Goal: Task Accomplishment & Management: Use online tool/utility

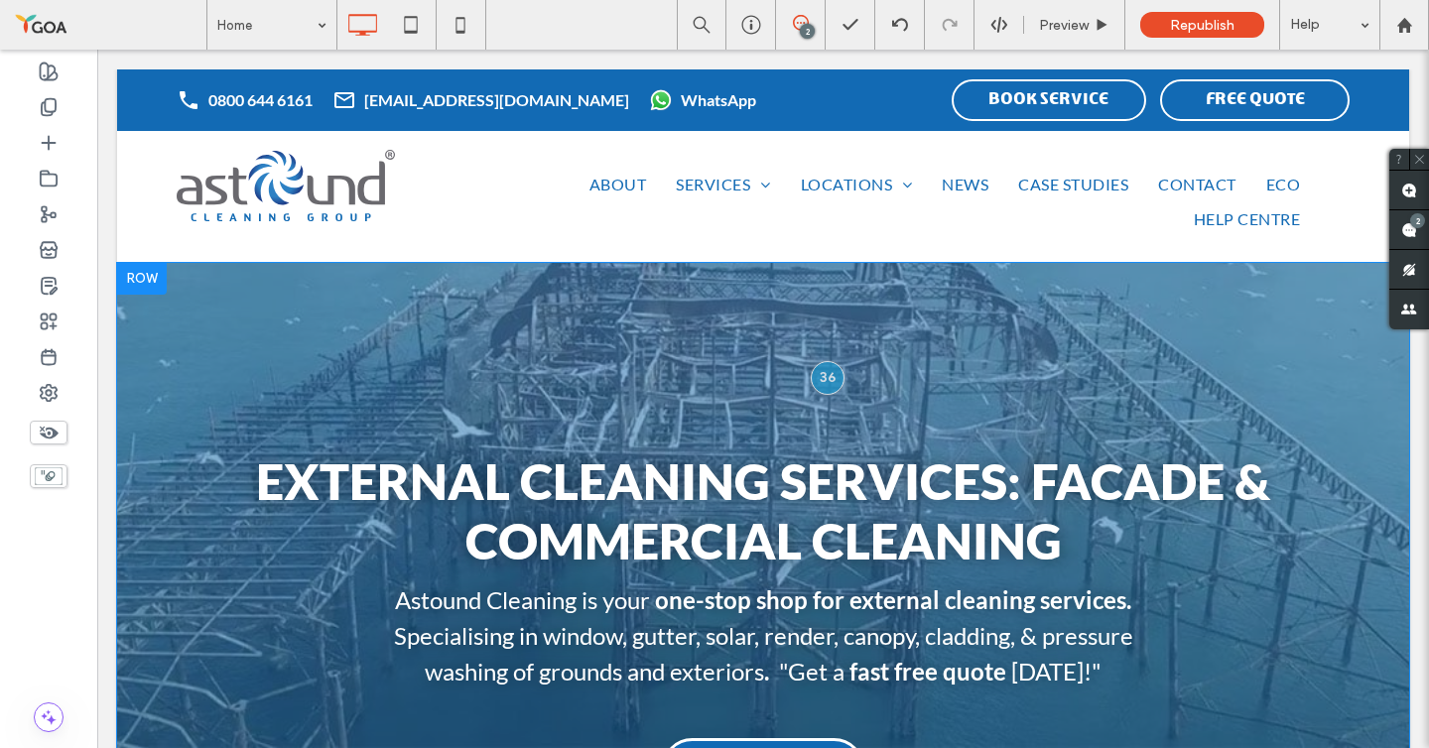
click at [162, 274] on div at bounding box center [142, 279] width 50 height 32
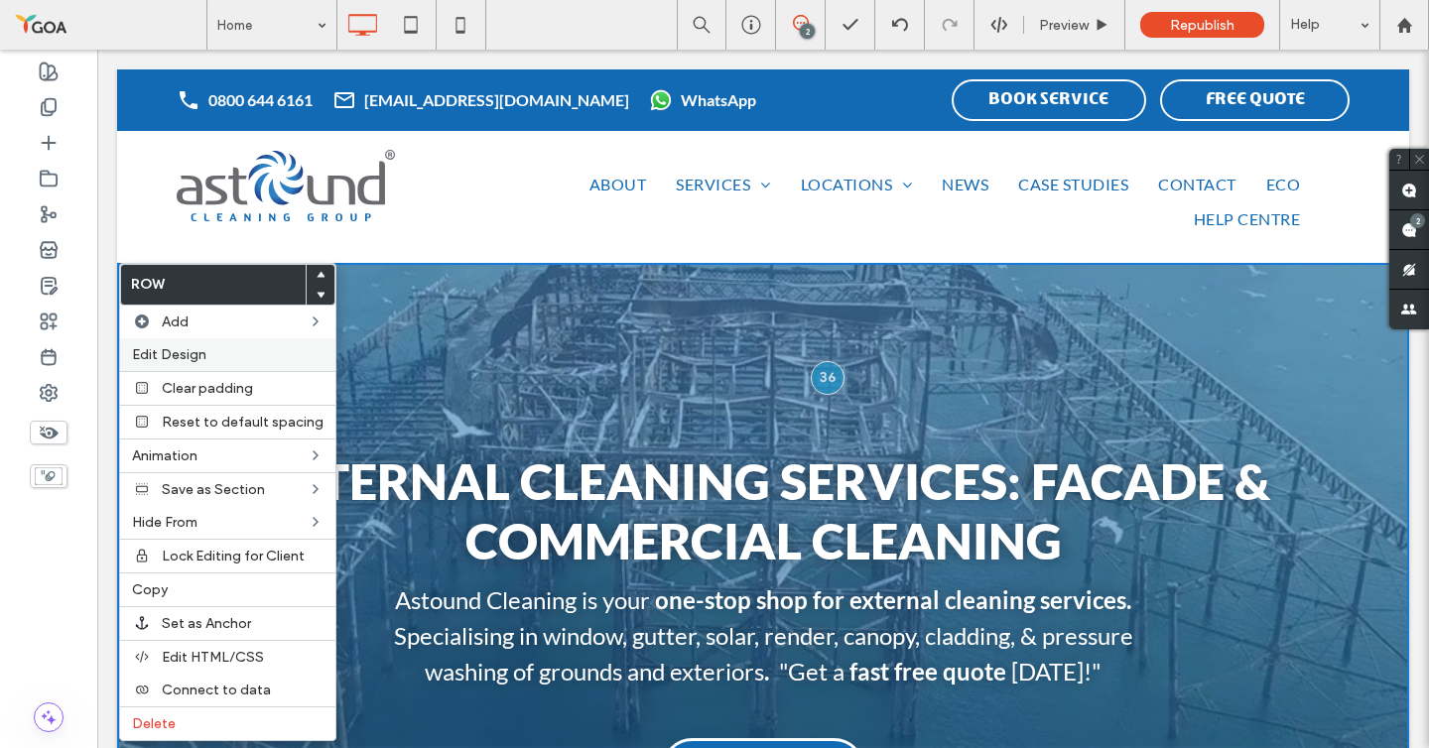
click at [201, 352] on span "Edit Design" at bounding box center [169, 354] width 74 height 17
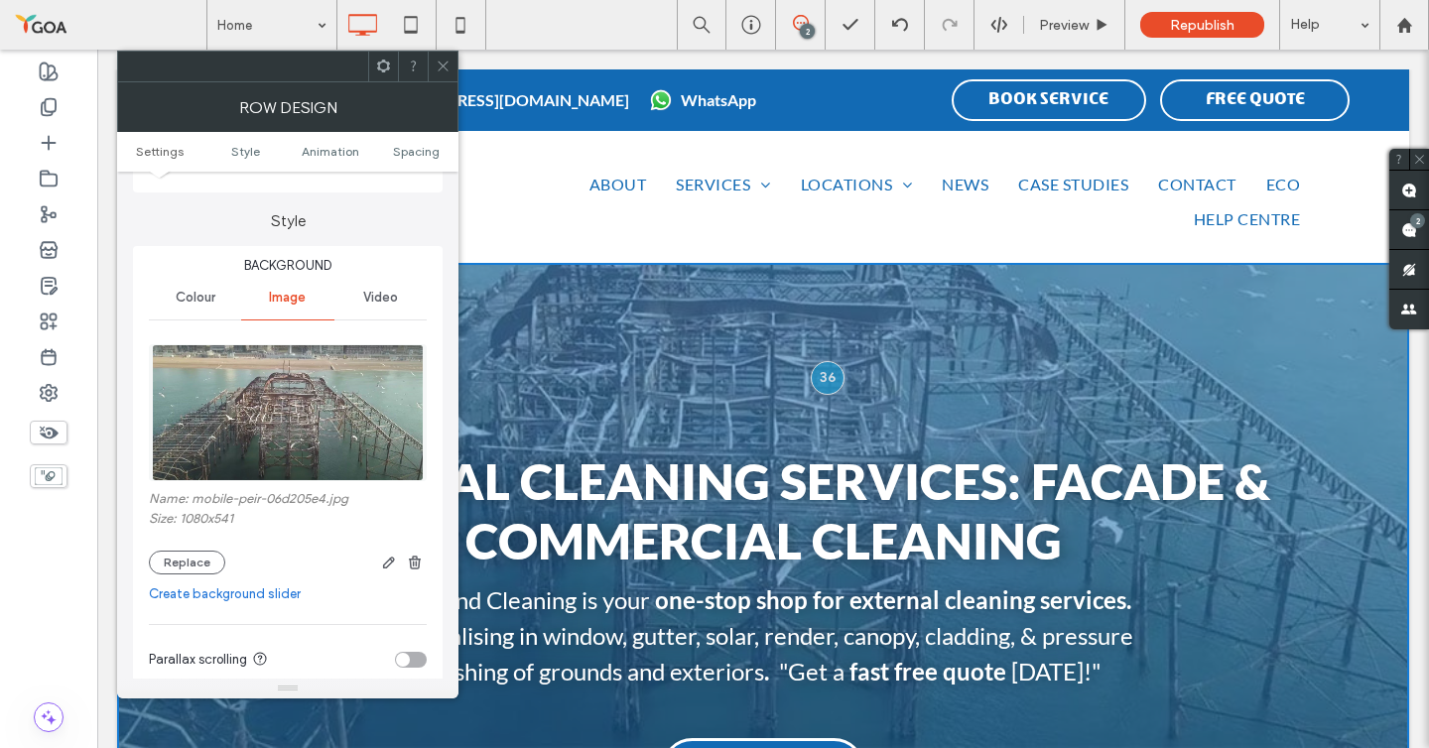
scroll to position [181, 0]
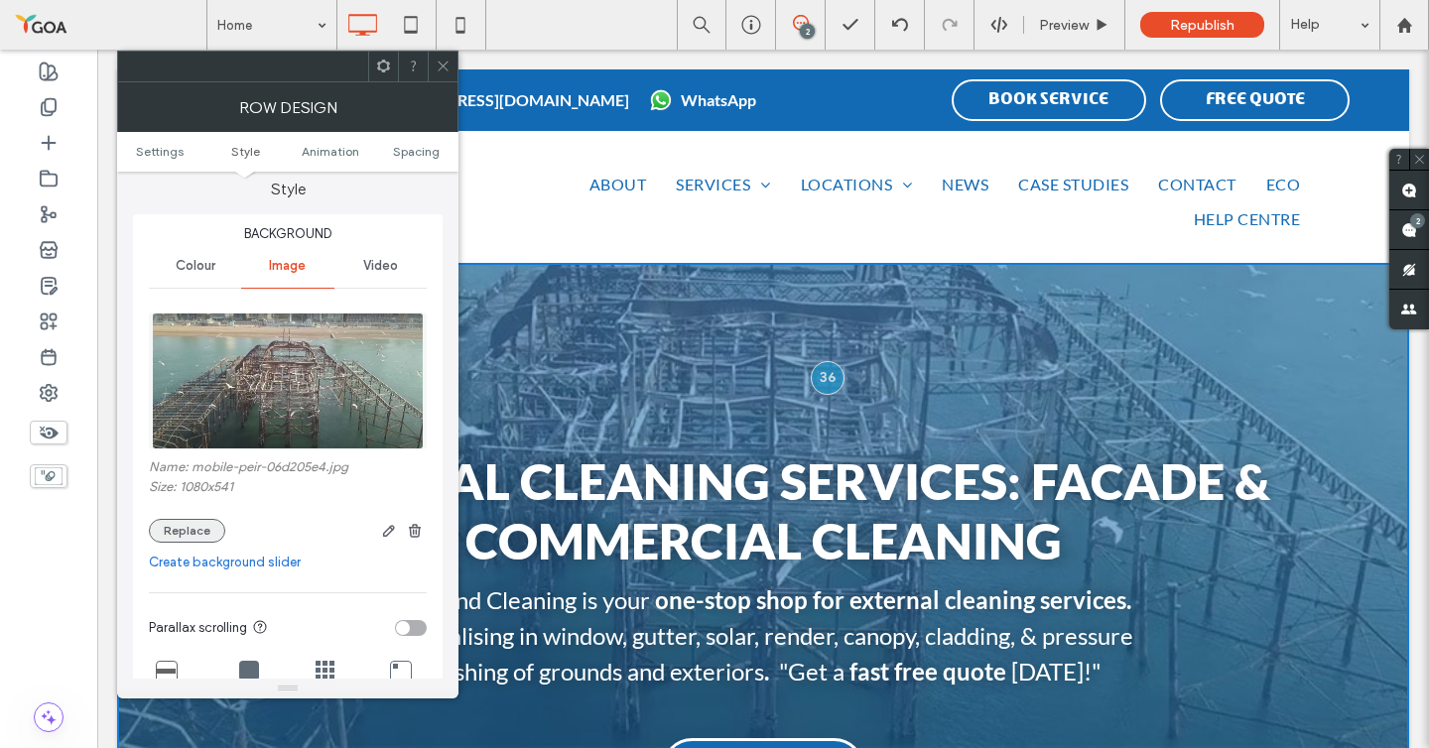
click at [170, 538] on button "Replace" at bounding box center [187, 531] width 76 height 24
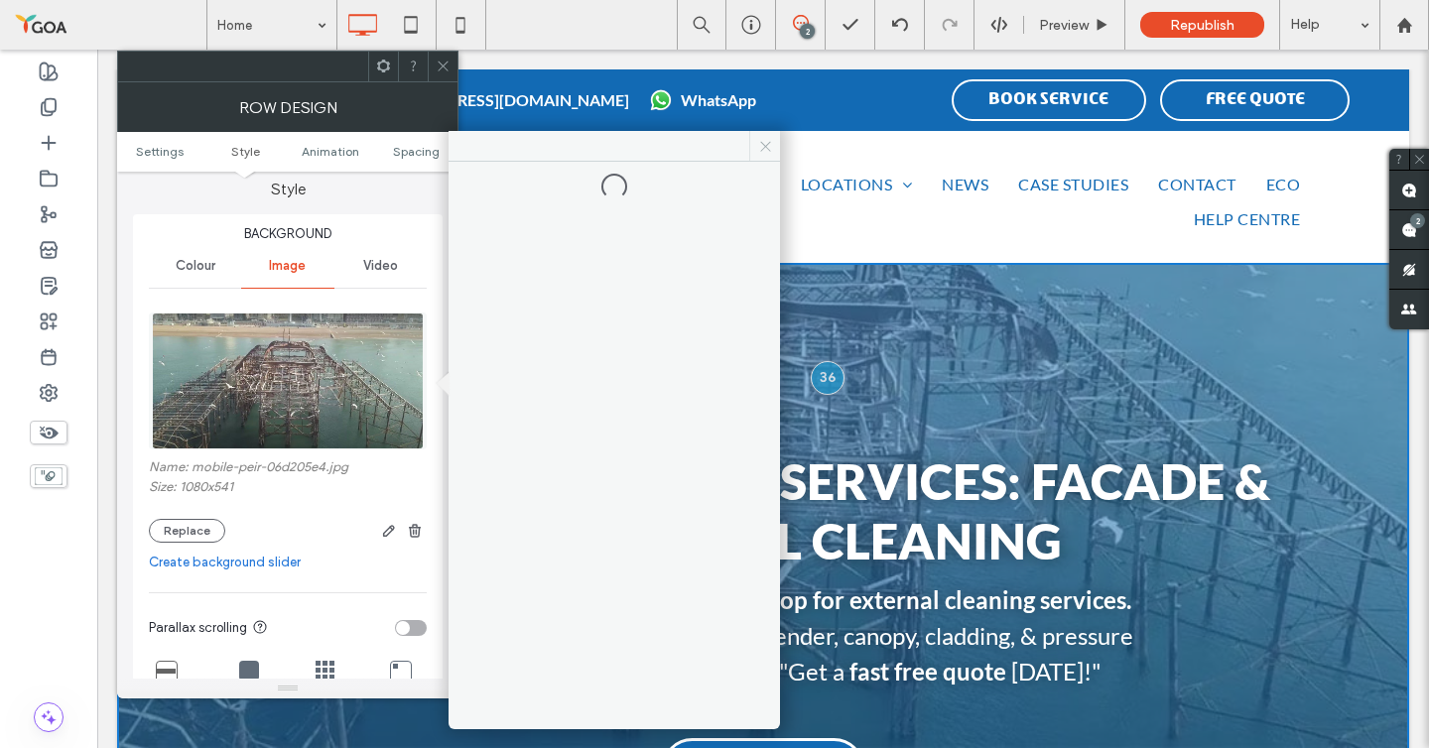
click at [764, 142] on icon at bounding box center [765, 146] width 15 height 15
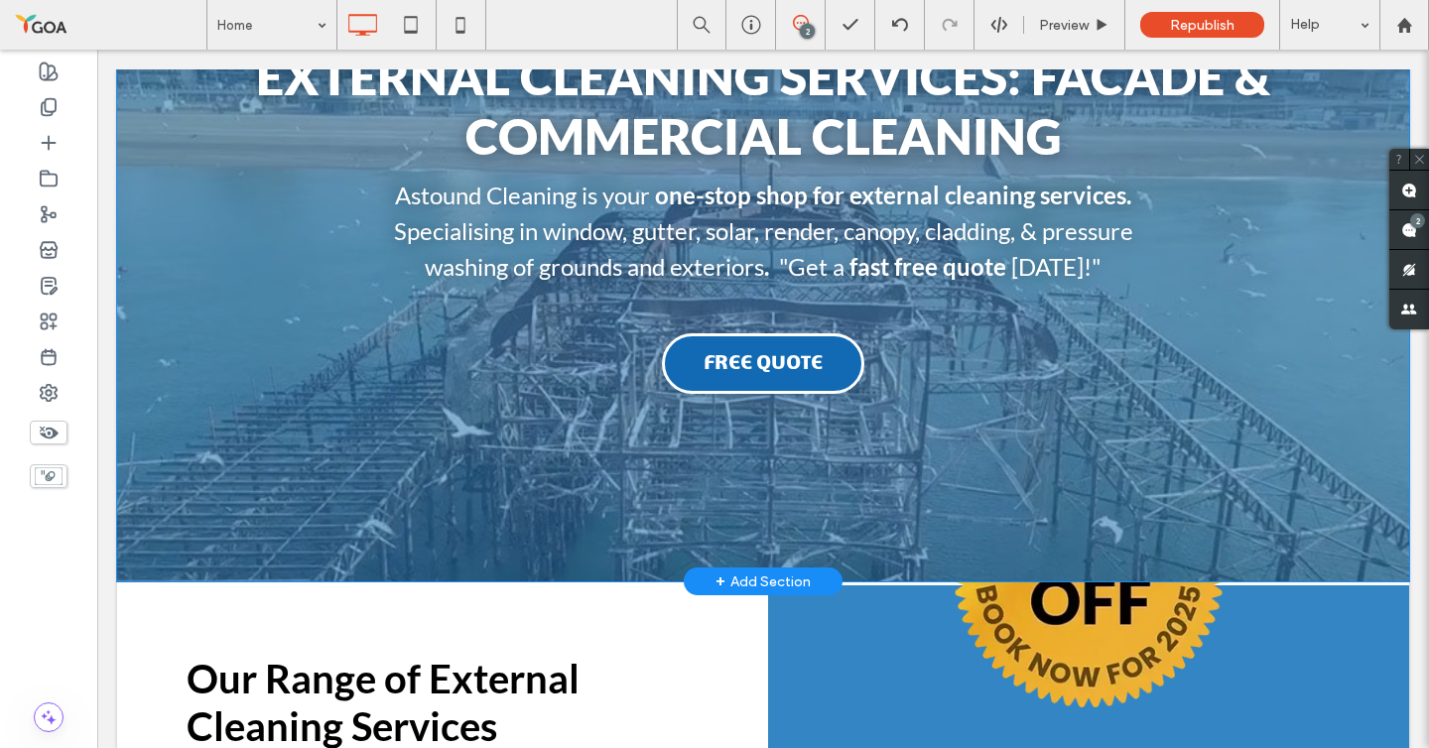
scroll to position [436, 0]
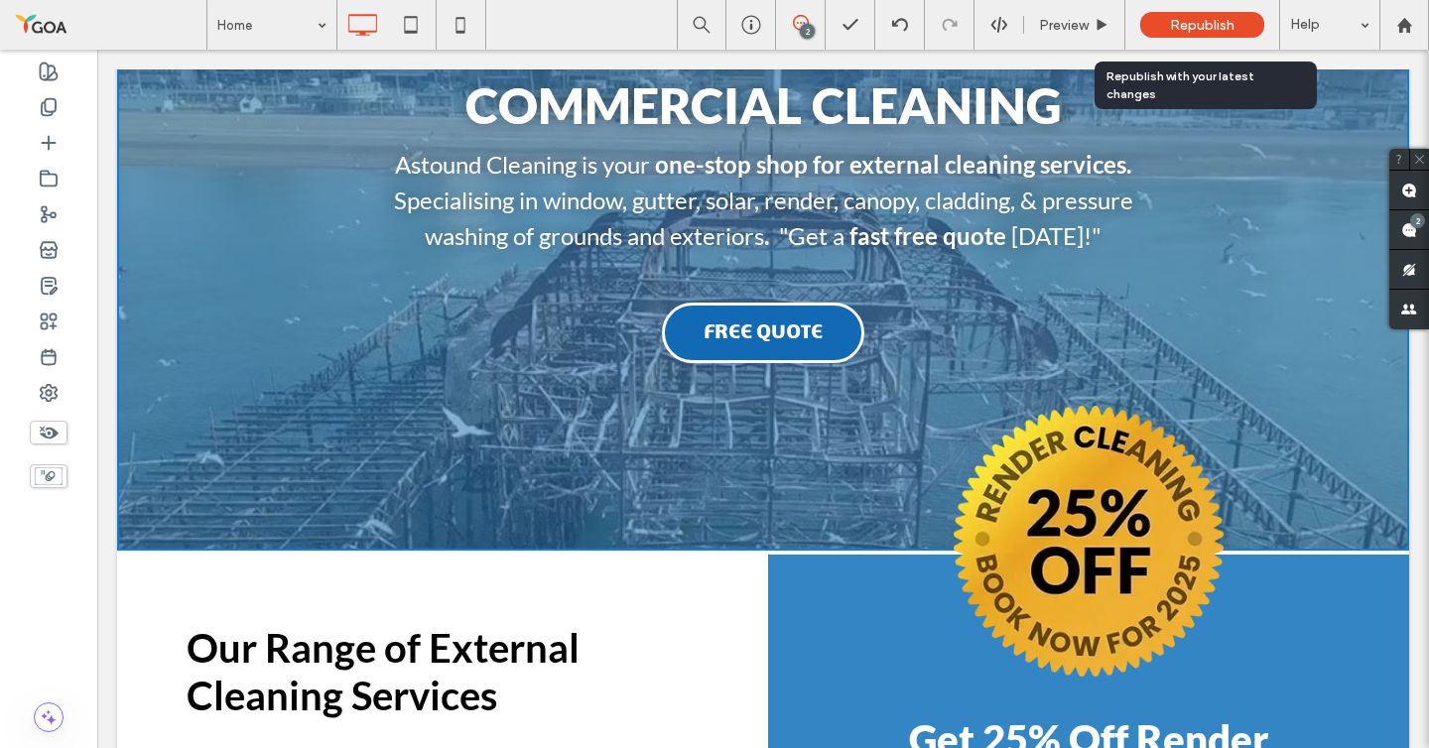
click at [1201, 28] on span "Republish" at bounding box center [1202, 25] width 65 height 17
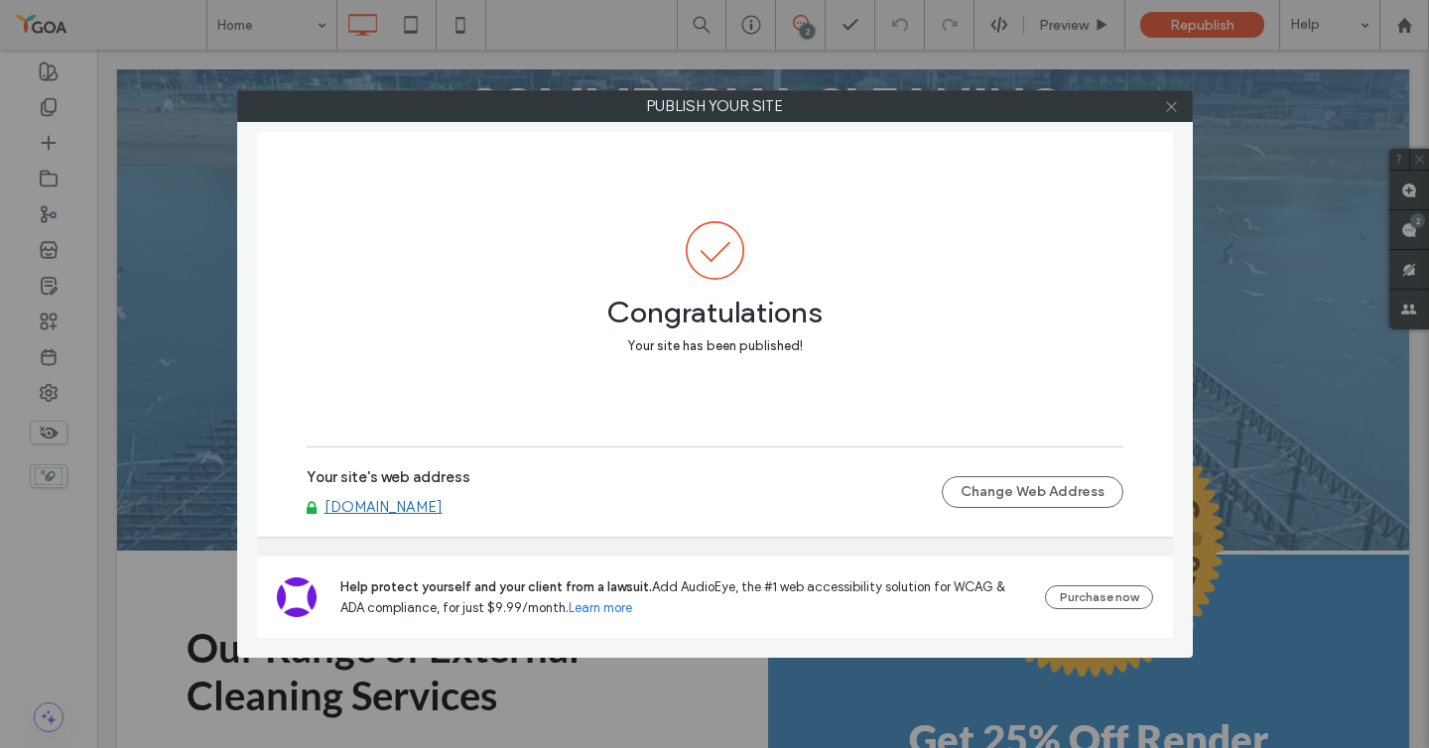
click at [1173, 102] on icon at bounding box center [1171, 106] width 15 height 15
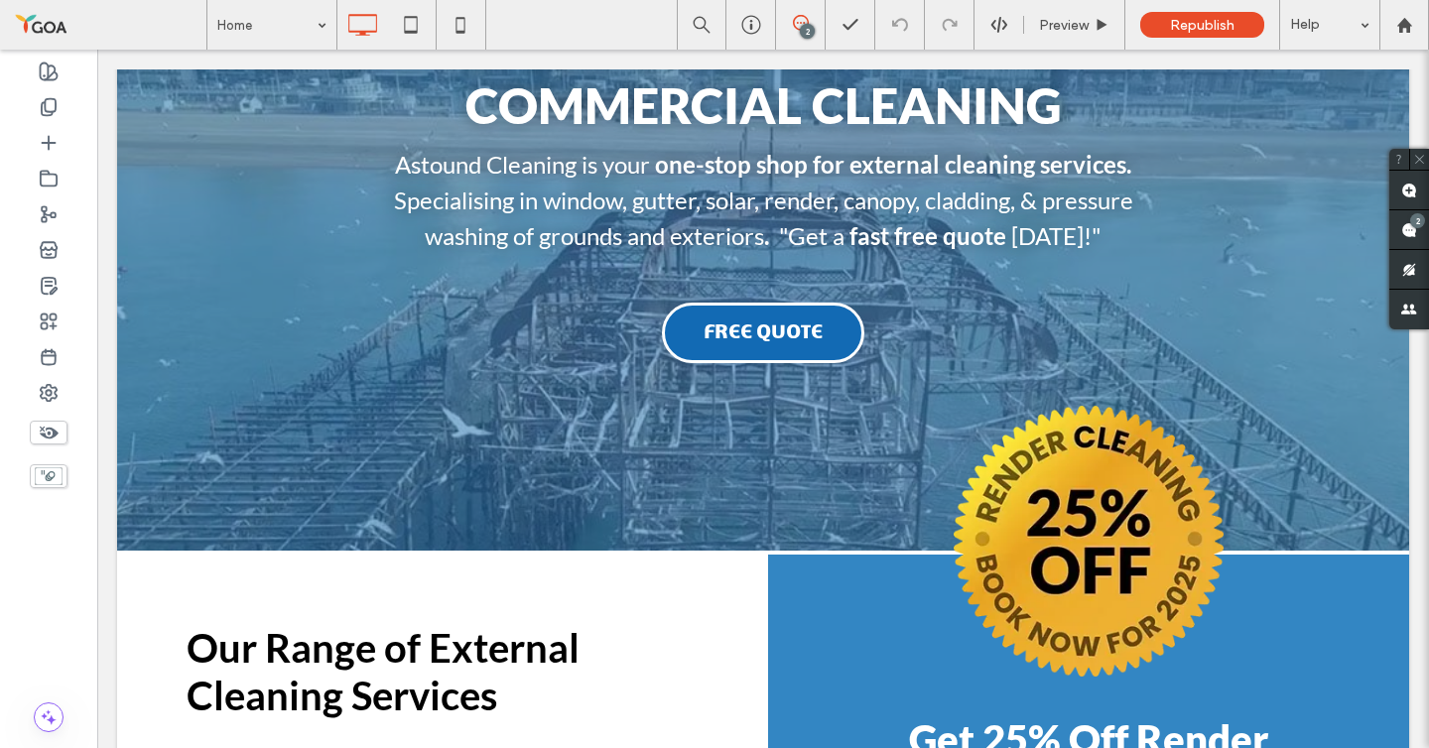
click at [49, 438] on use at bounding box center [49, 433] width 19 height 13
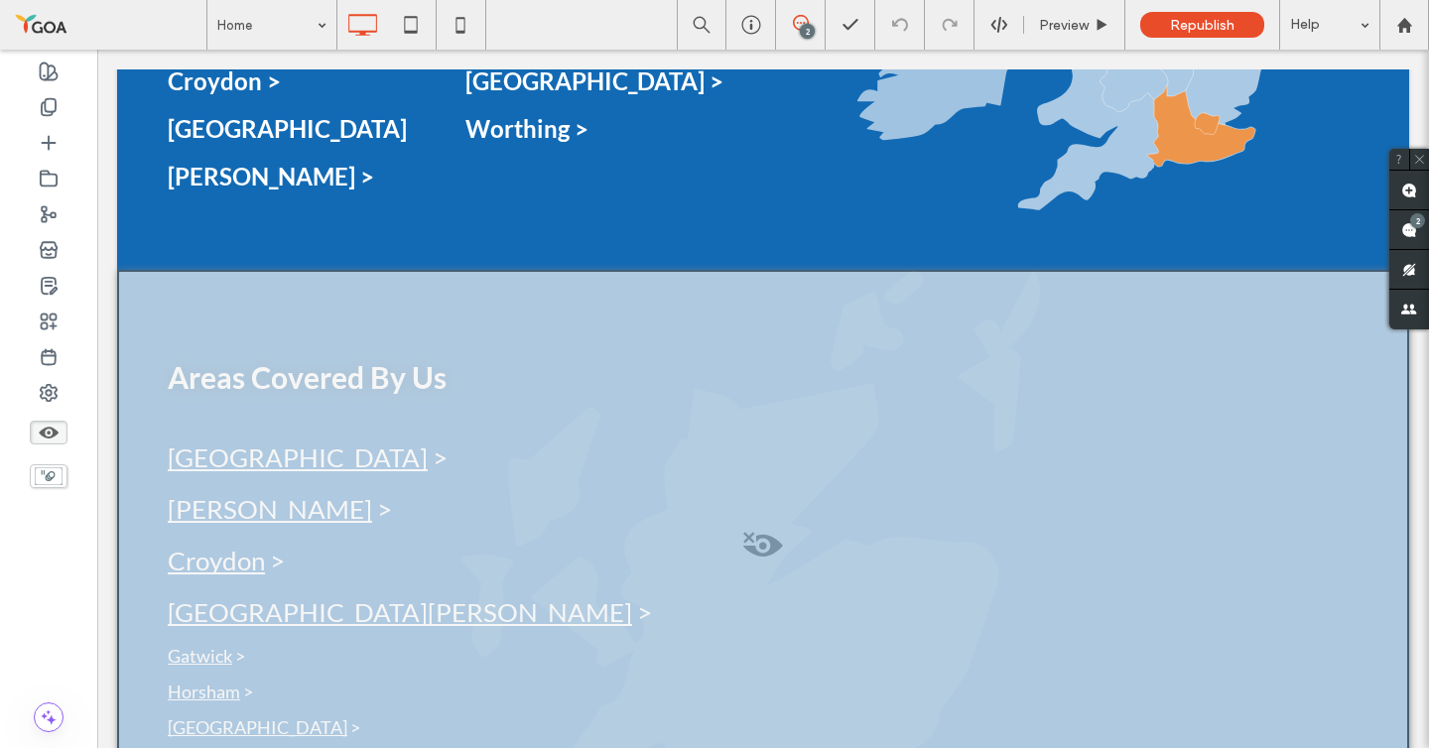
scroll to position [4440, 0]
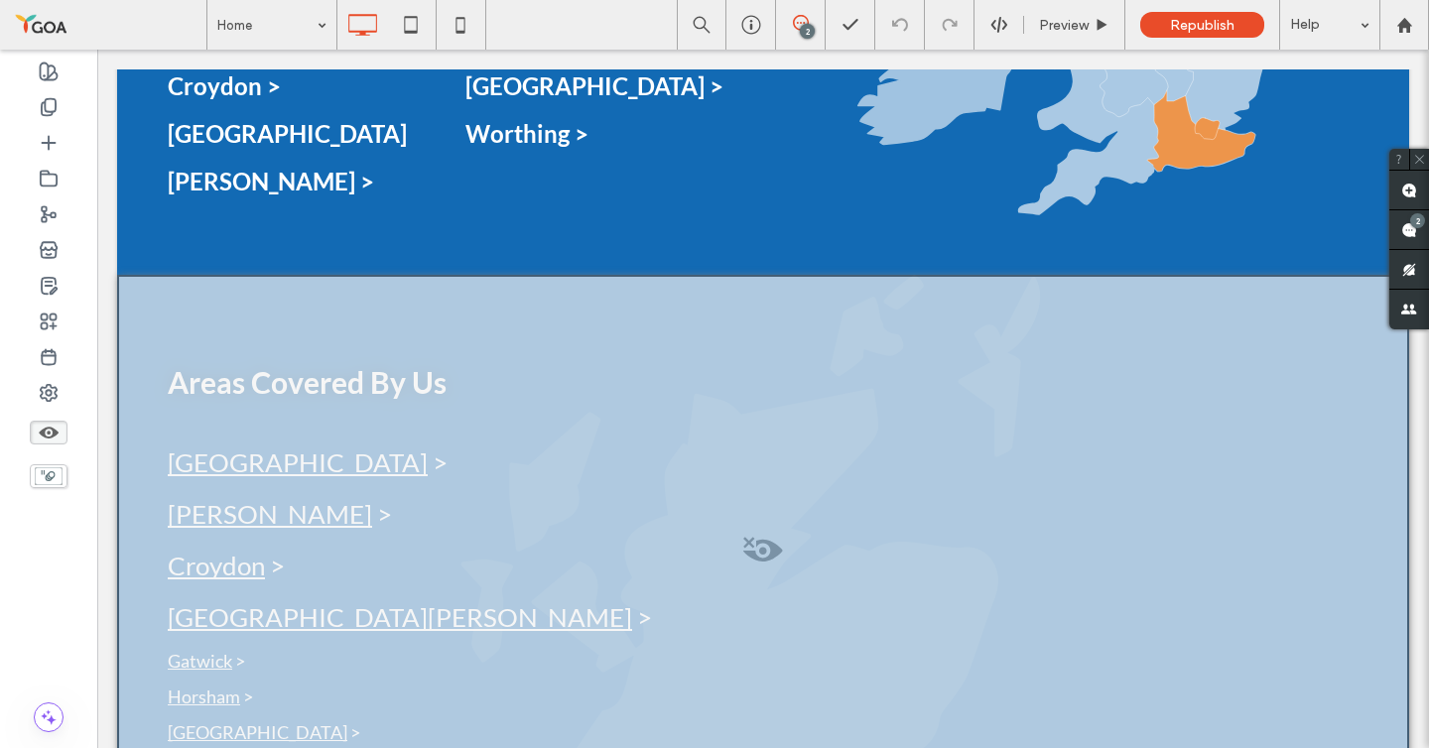
click at [45, 437] on use at bounding box center [49, 433] width 20 height 12
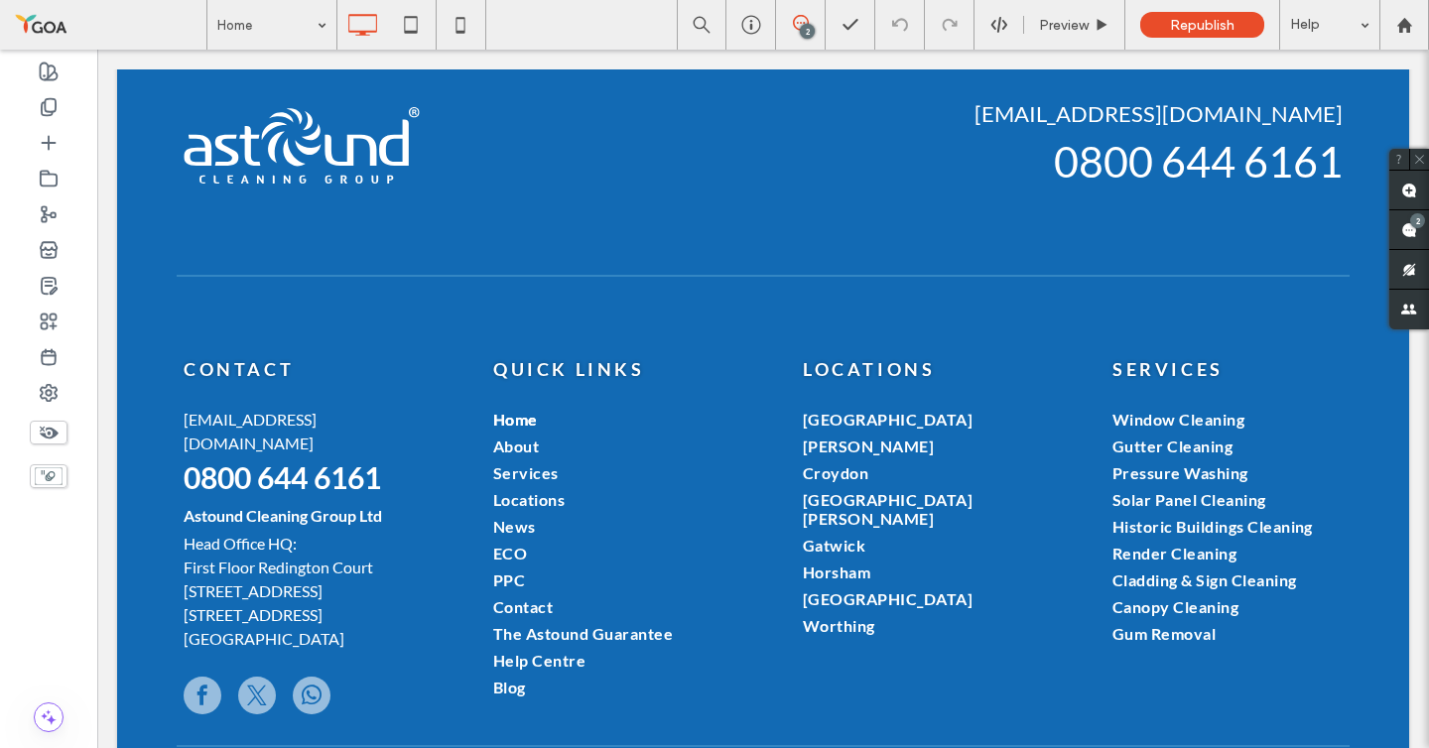
scroll to position [6267, 0]
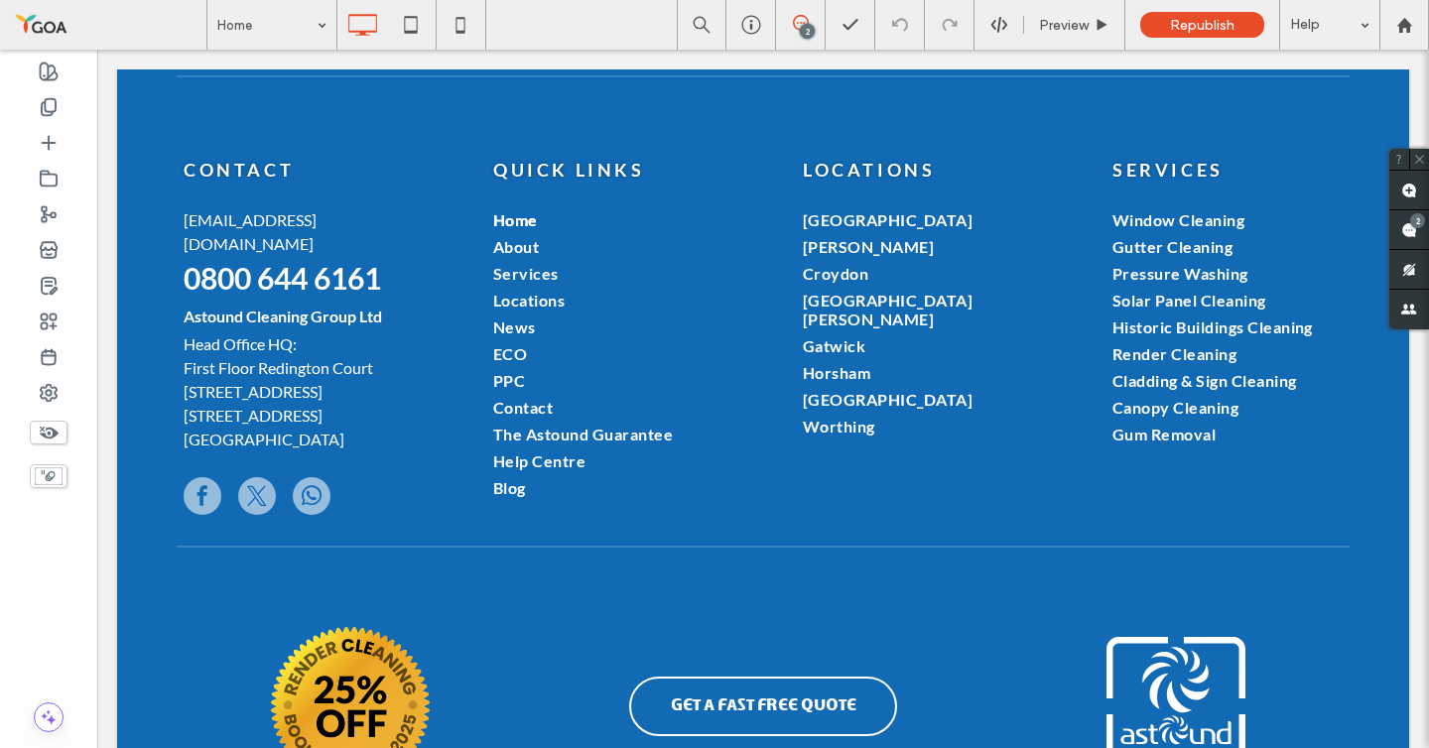
click at [49, 434] on use at bounding box center [49, 433] width 19 height 13
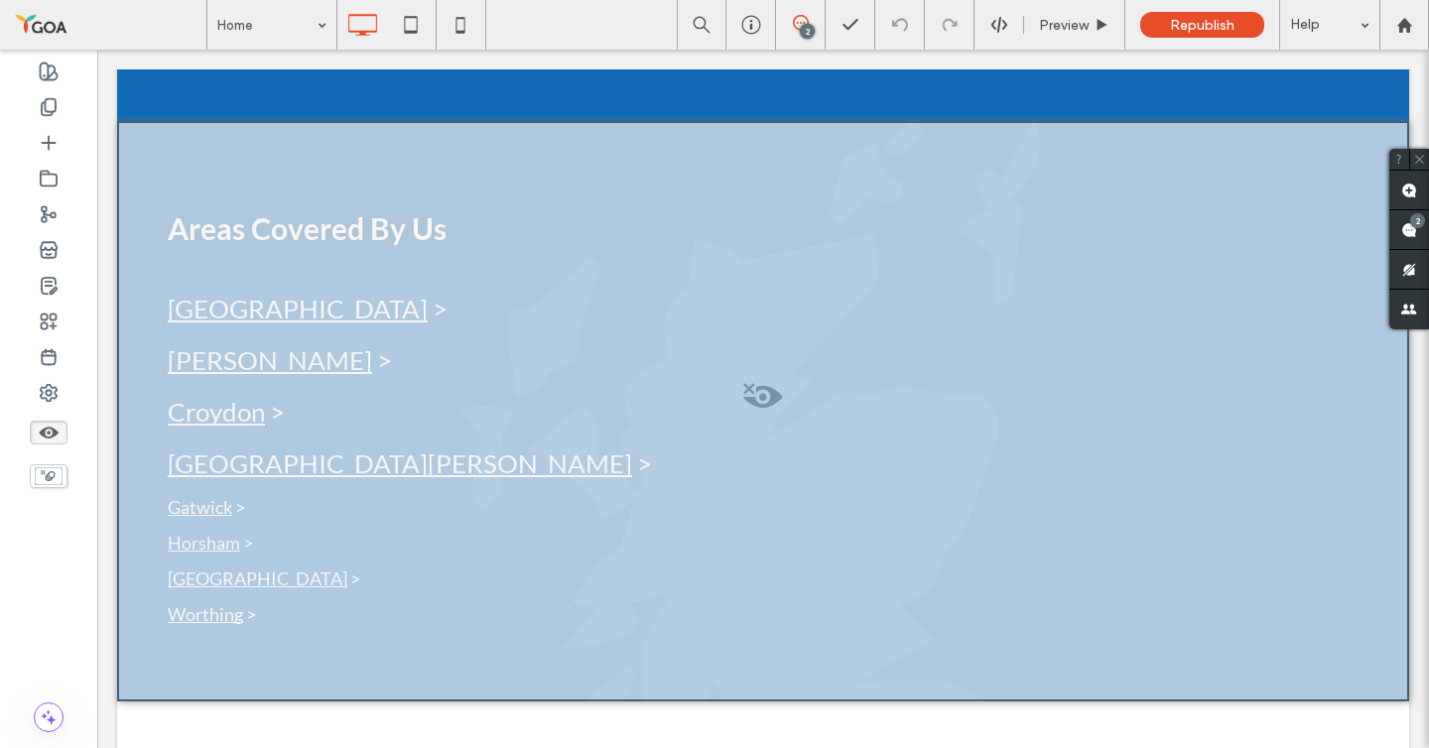
scroll to position [5097, 0]
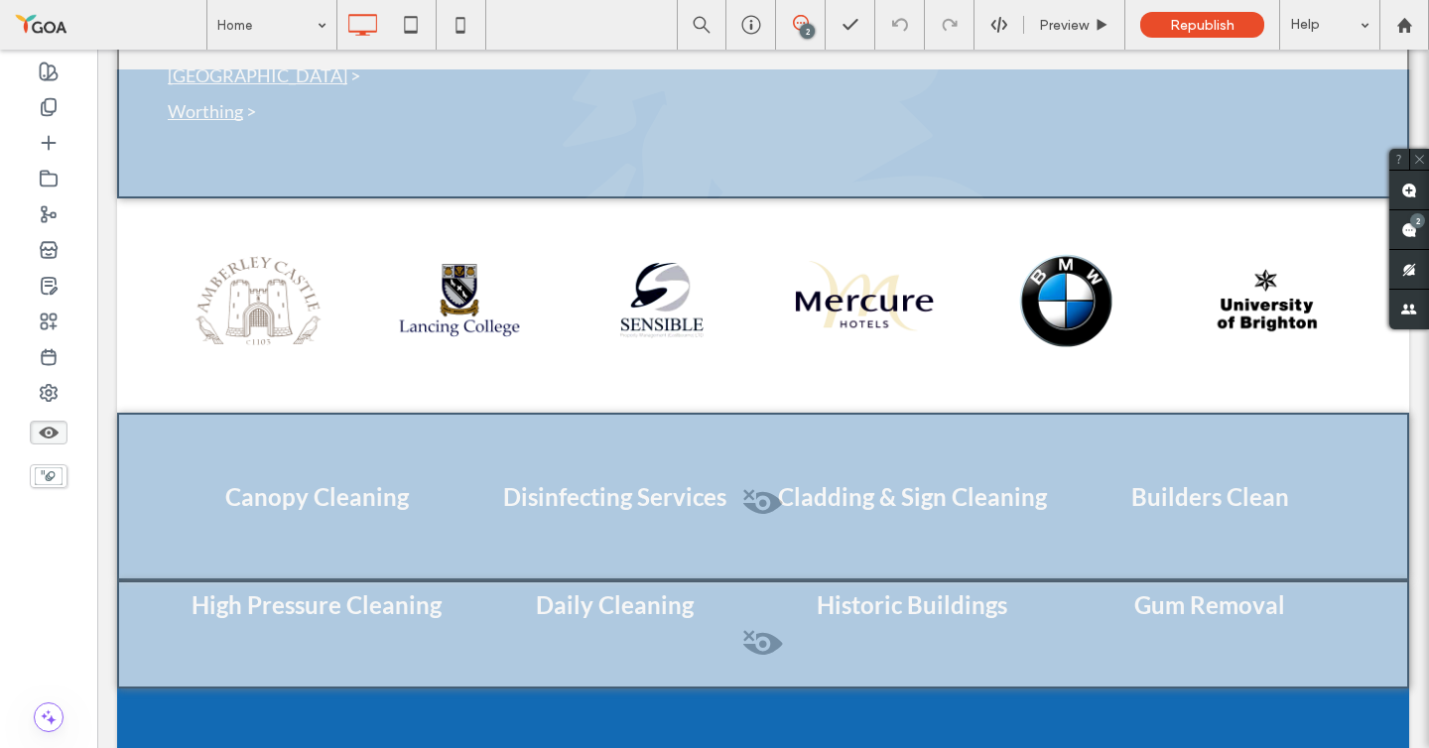
click at [761, 488] on span at bounding box center [763, 508] width 1288 height 40
click at [790, 398] on button "Yes" at bounding box center [790, 395] width 62 height 25
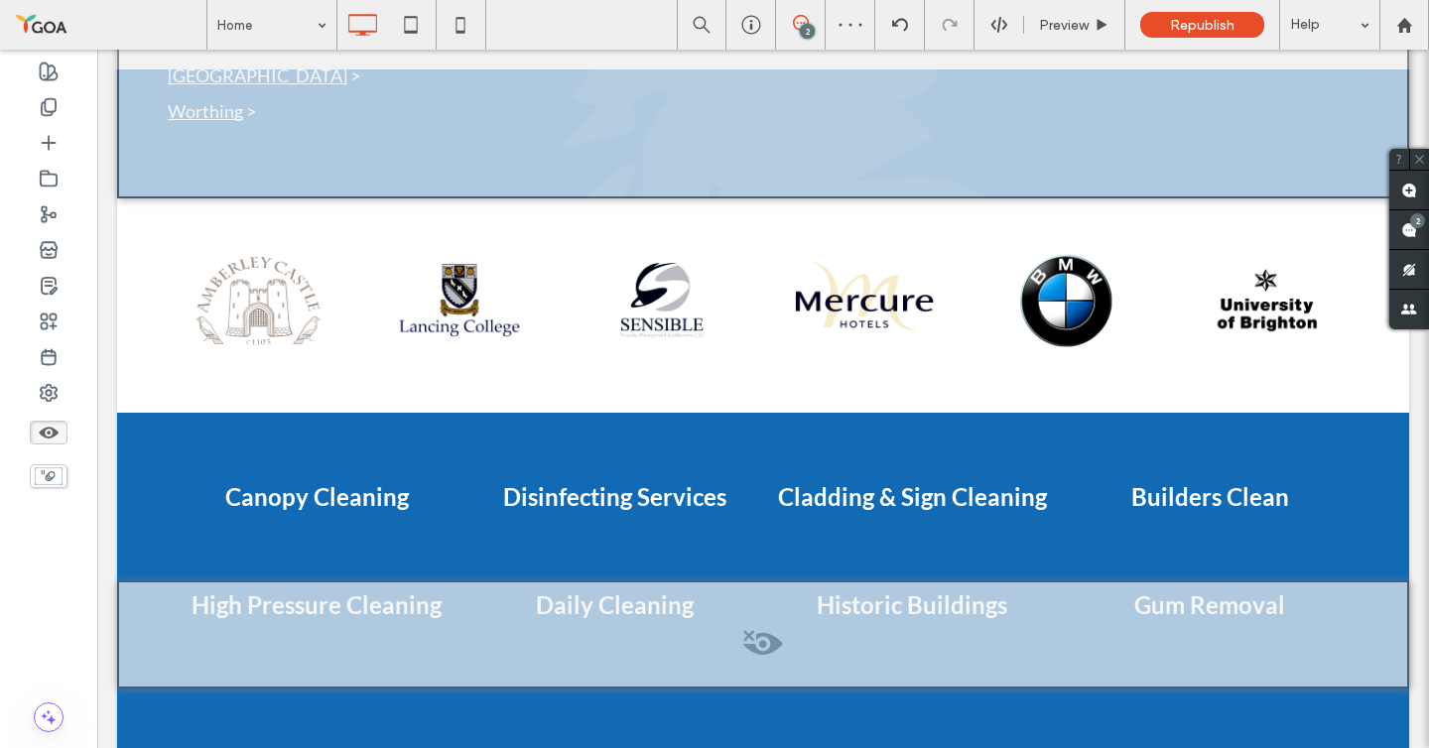
click at [767, 629] on span at bounding box center [763, 649] width 1288 height 40
click at [797, 520] on button "Yes" at bounding box center [795, 526] width 62 height 25
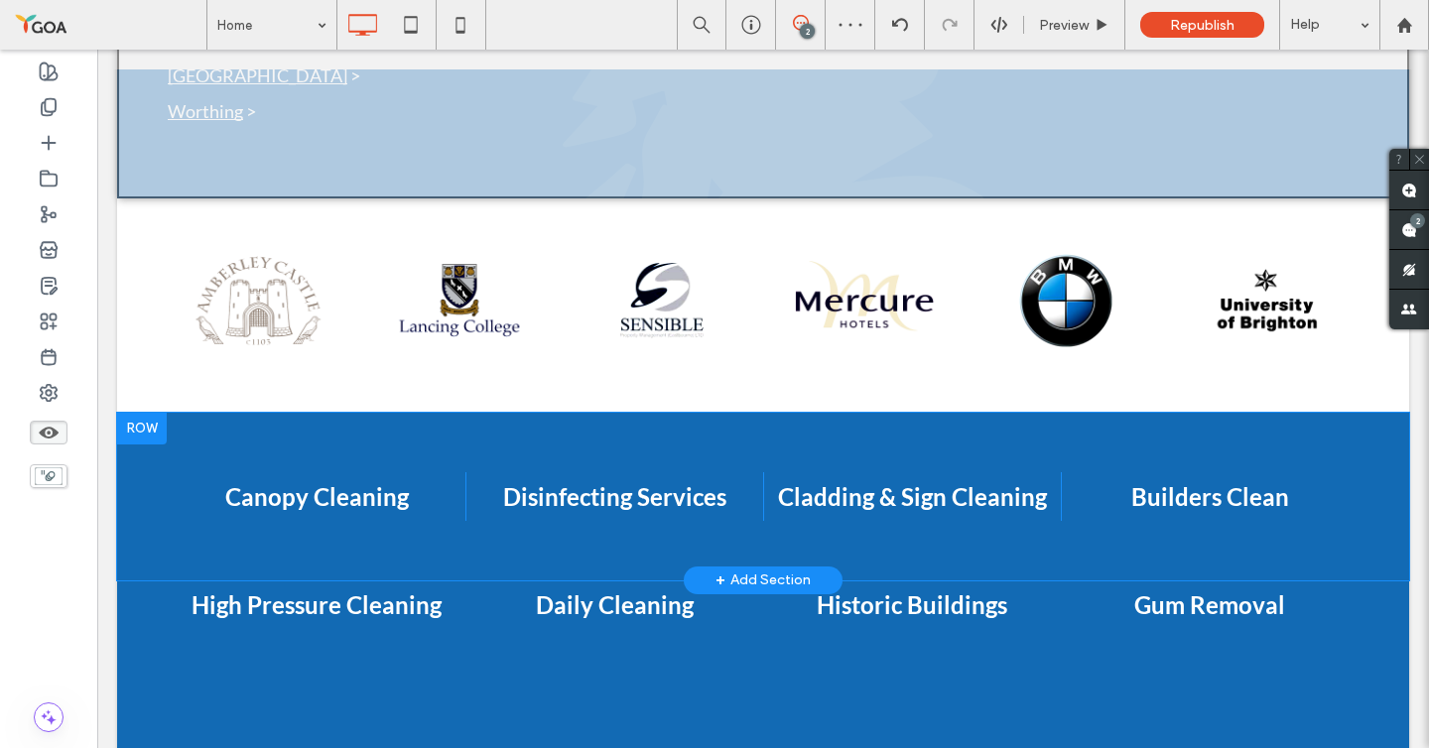
click at [148, 413] on div at bounding box center [142, 429] width 50 height 32
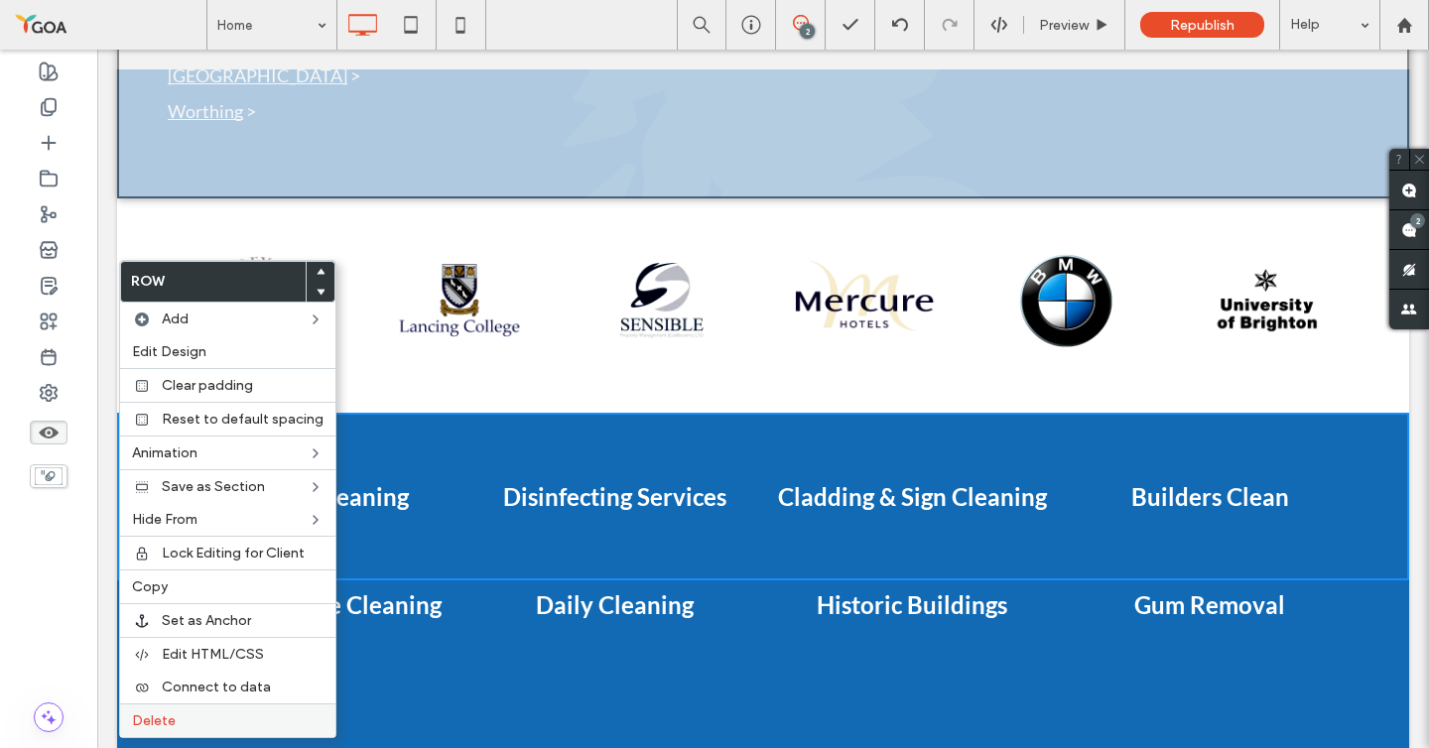
click at [188, 723] on label "Delete" at bounding box center [228, 721] width 192 height 17
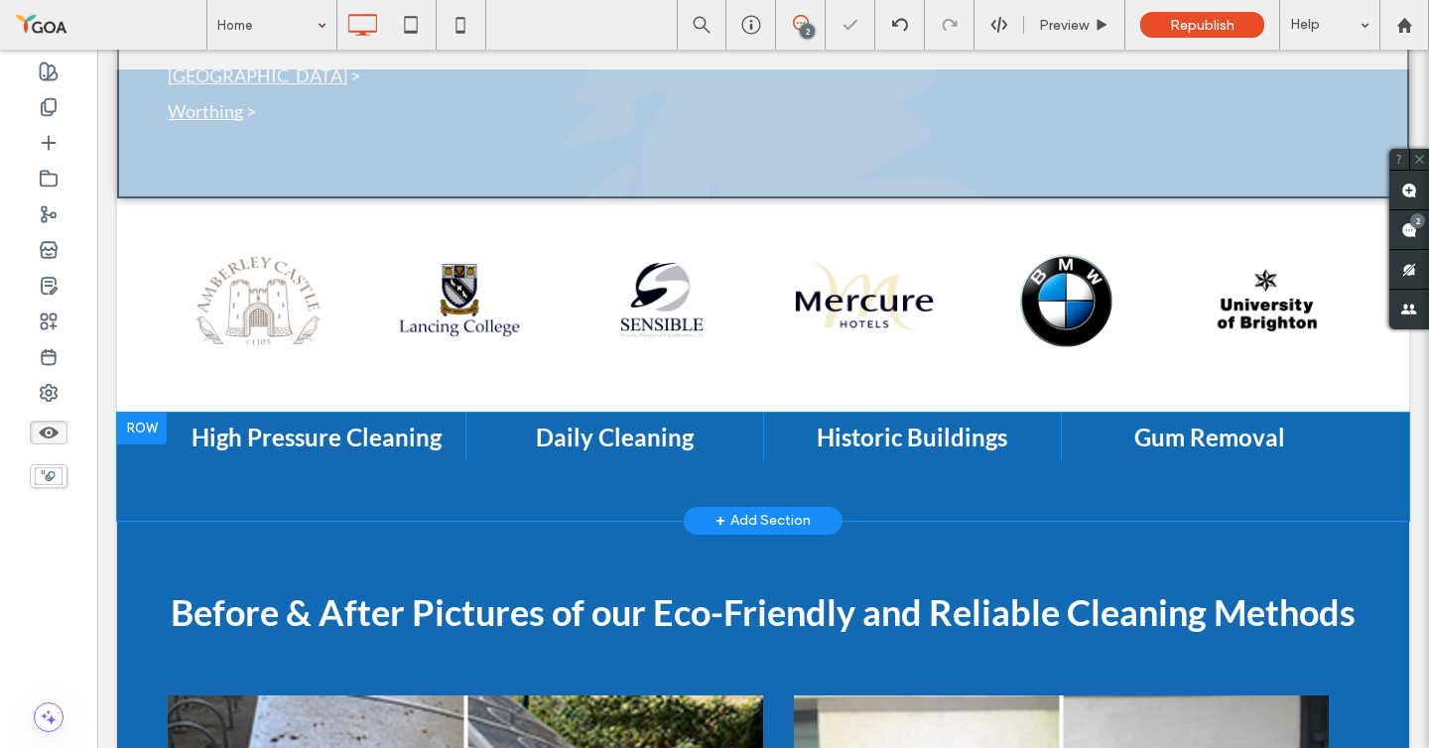
click at [133, 413] on div at bounding box center [142, 429] width 50 height 32
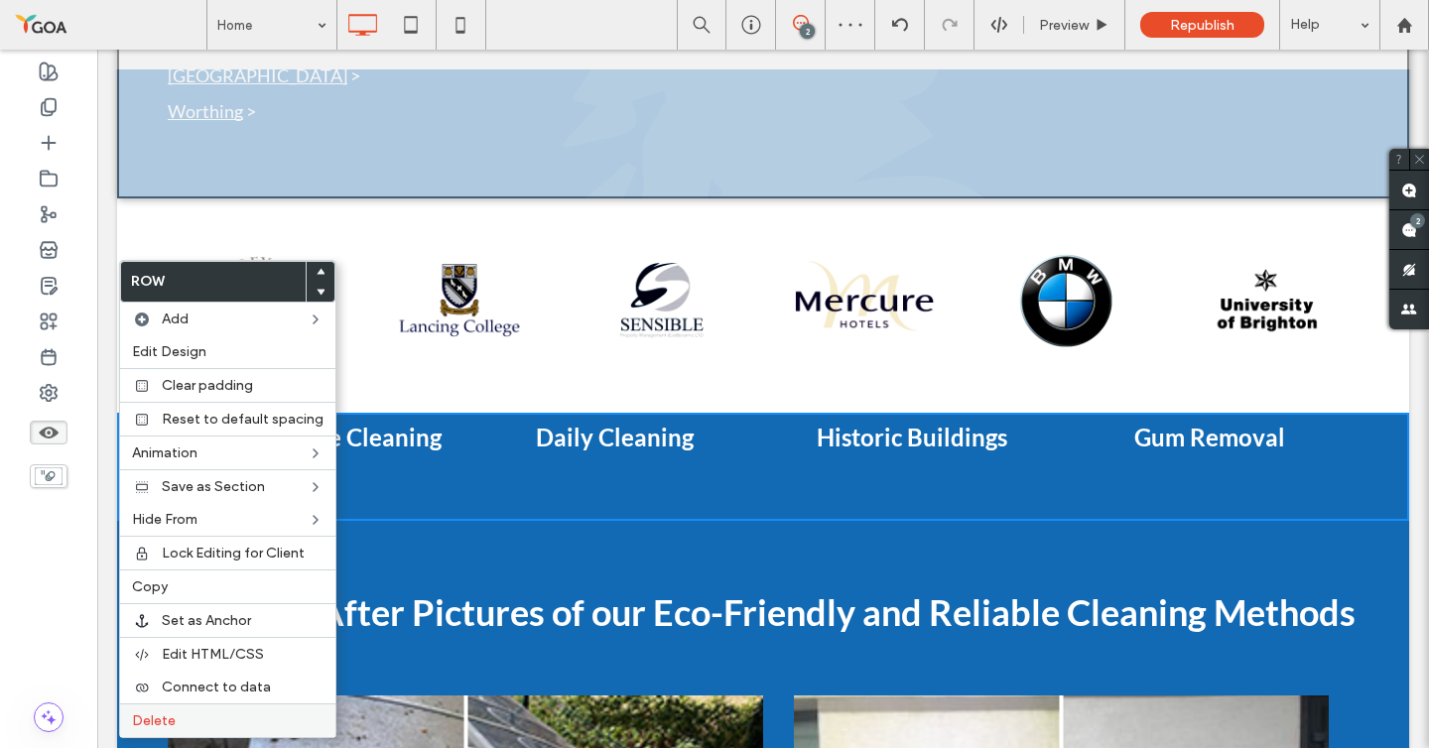
click at [215, 713] on label "Delete" at bounding box center [228, 721] width 192 height 17
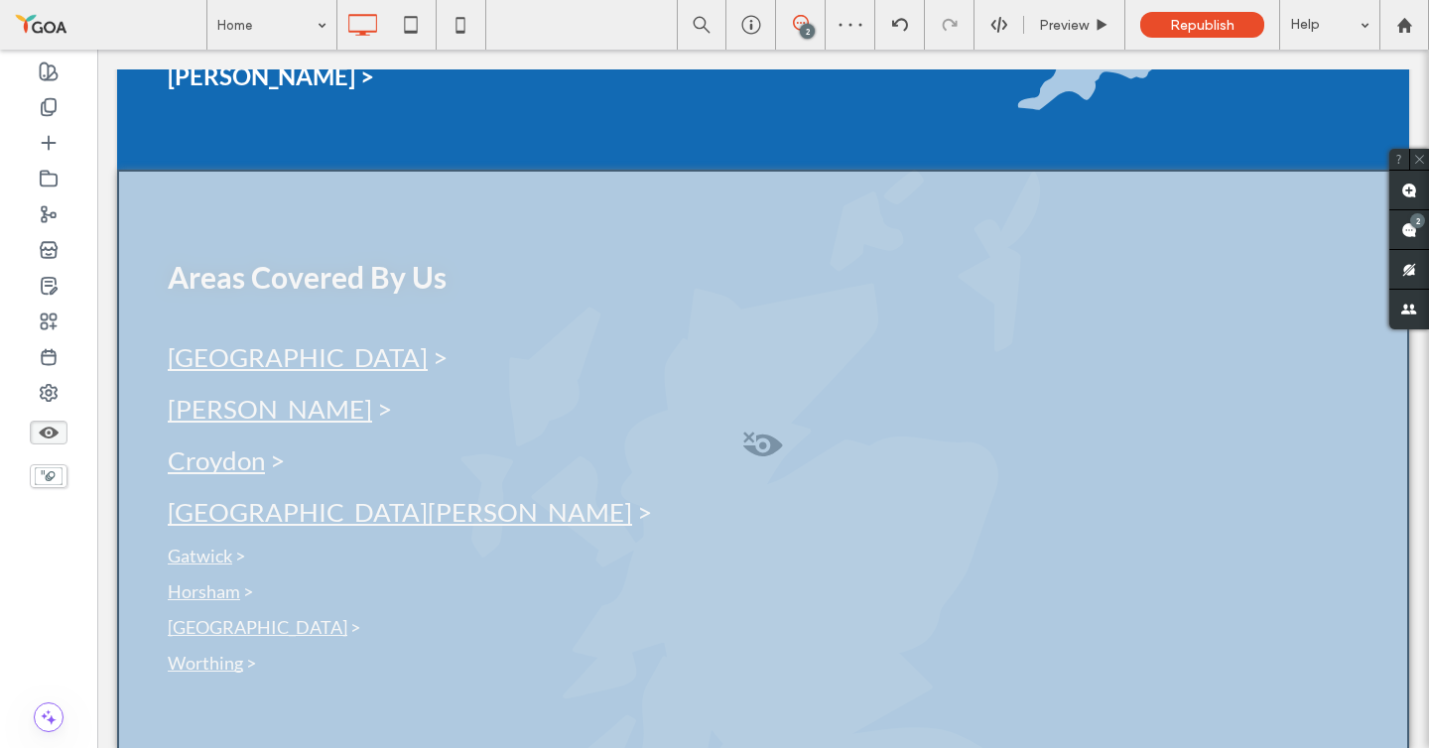
scroll to position [4544, 0]
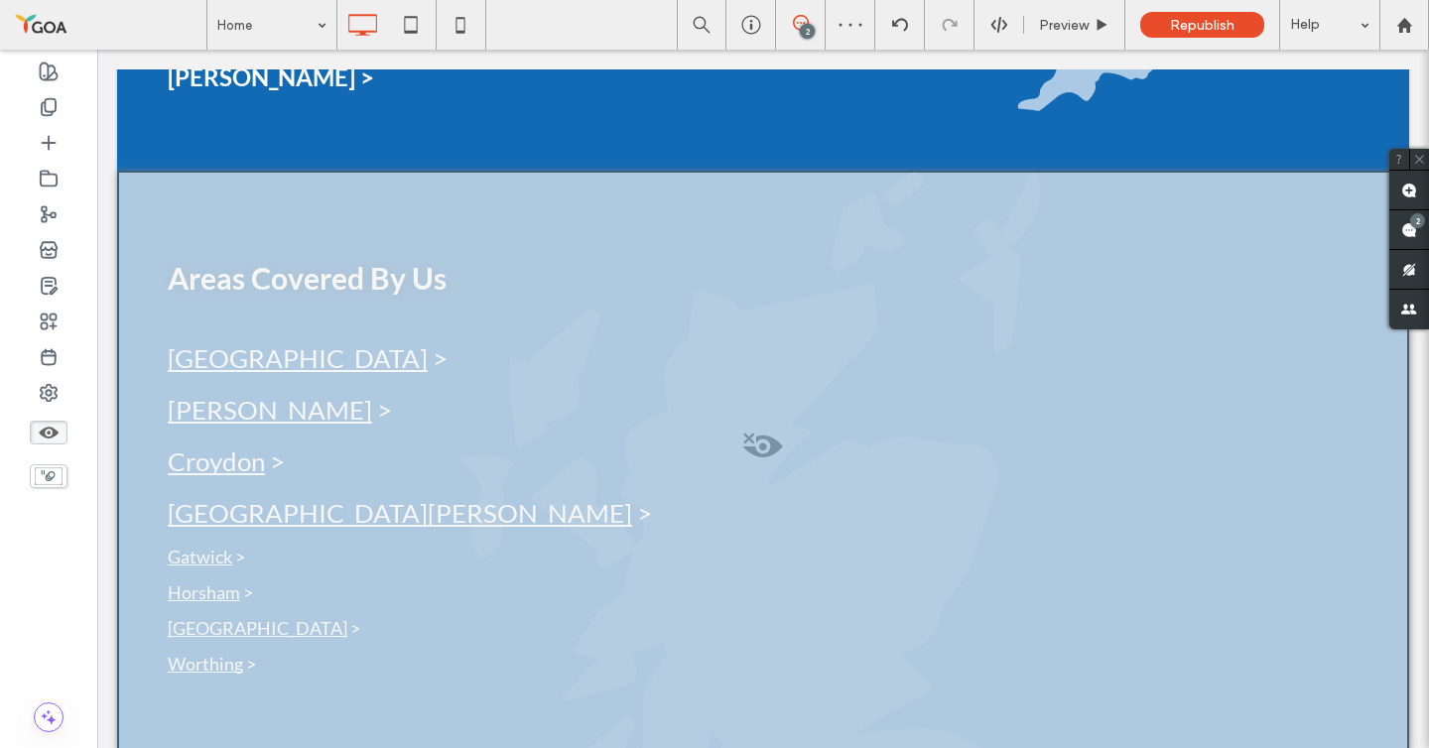
click at [578, 352] on div at bounding box center [763, 461] width 1292 height 581
click at [604, 374] on button "Yes" at bounding box center [606, 377] width 62 height 25
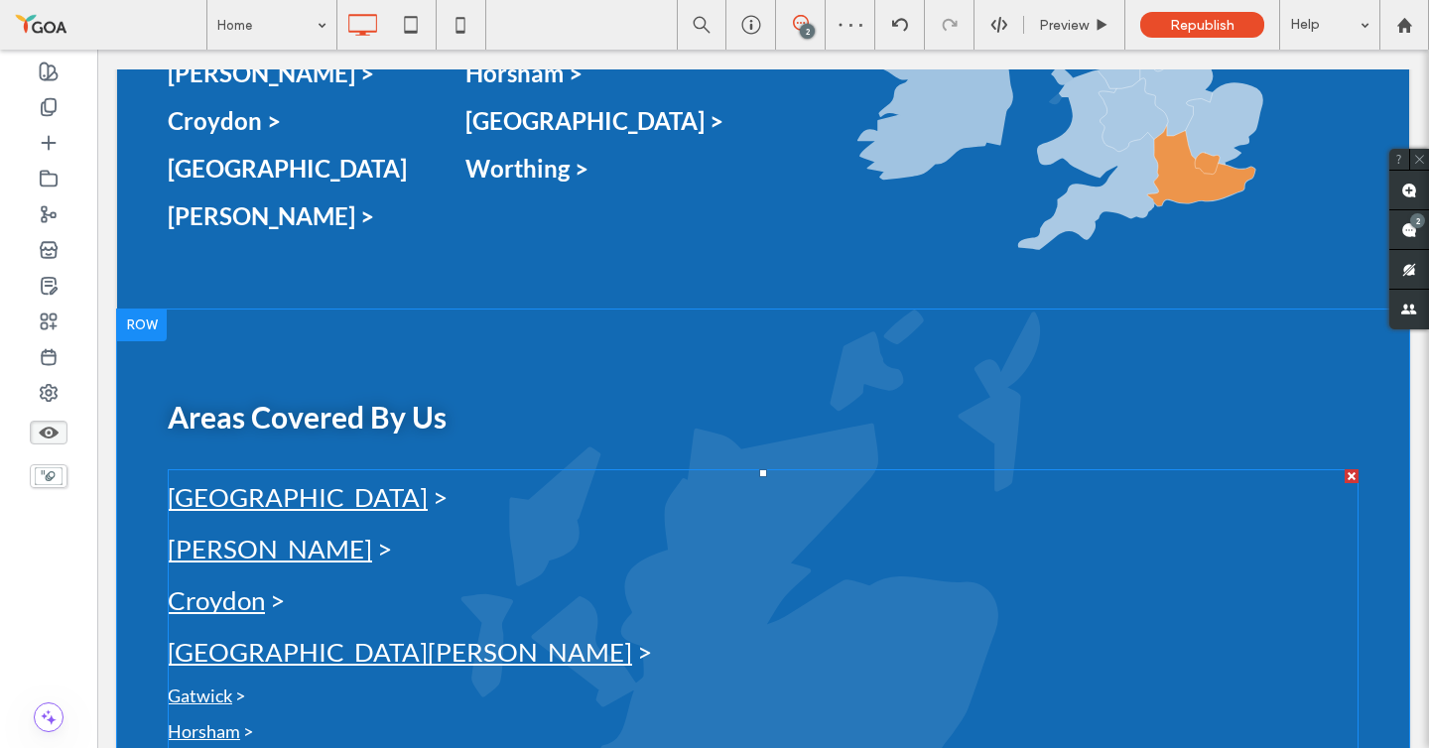
scroll to position [4393, 0]
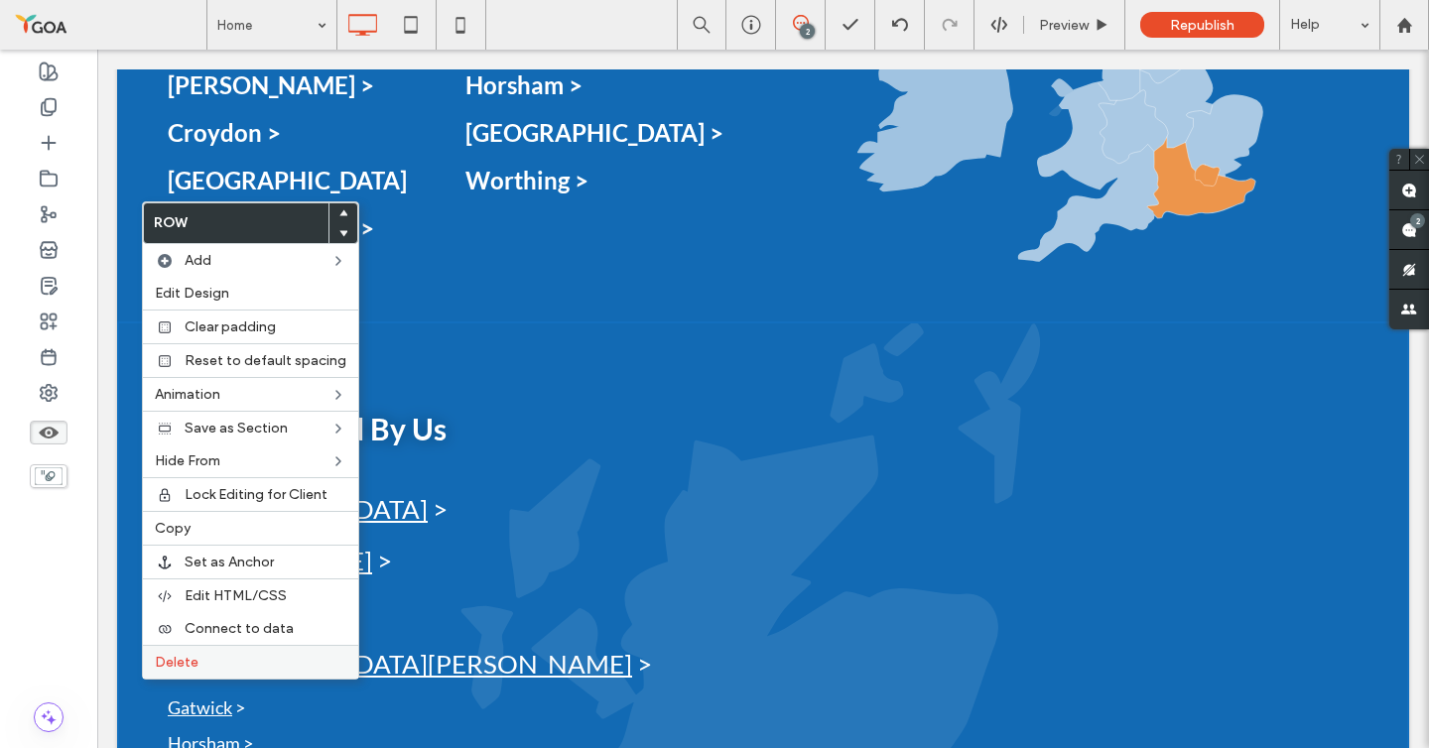
click at [200, 659] on label "Delete" at bounding box center [251, 662] width 192 height 17
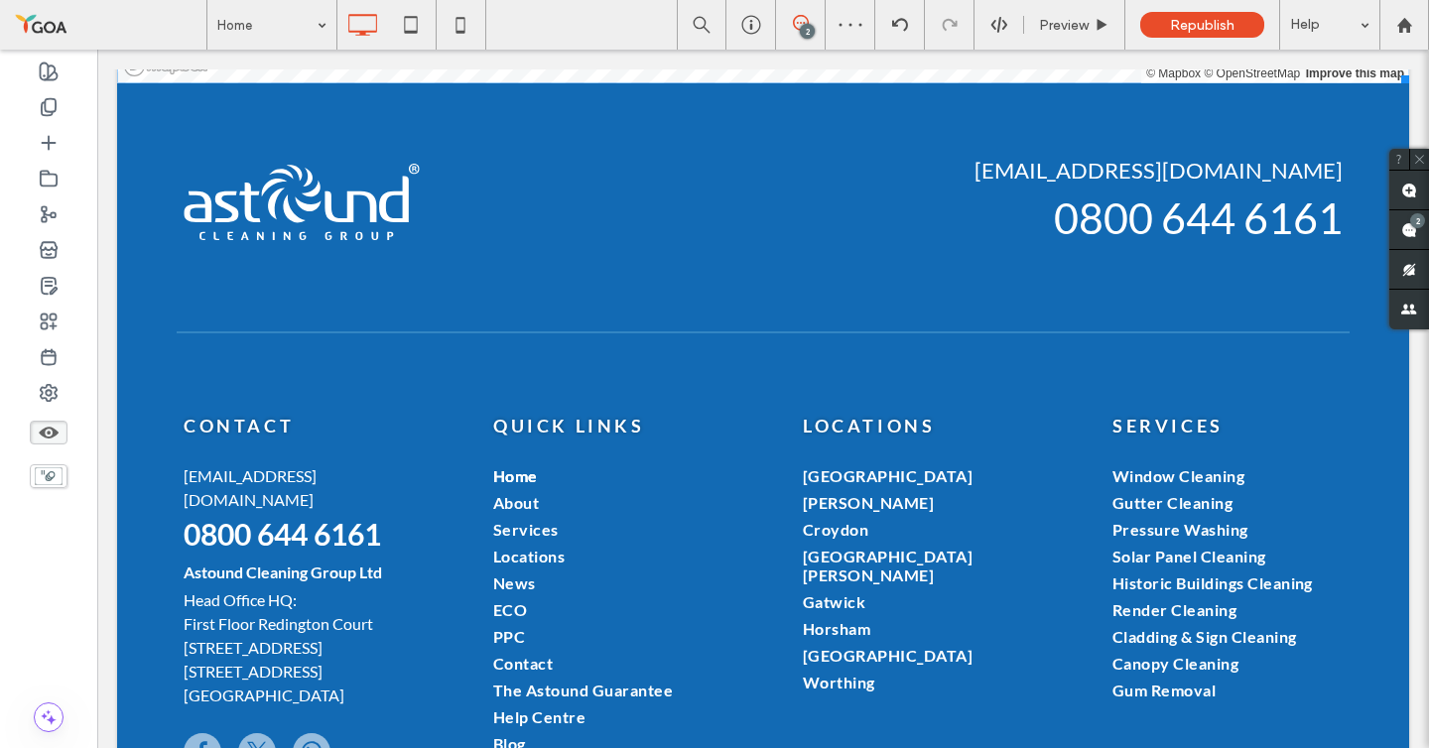
scroll to position [6776, 0]
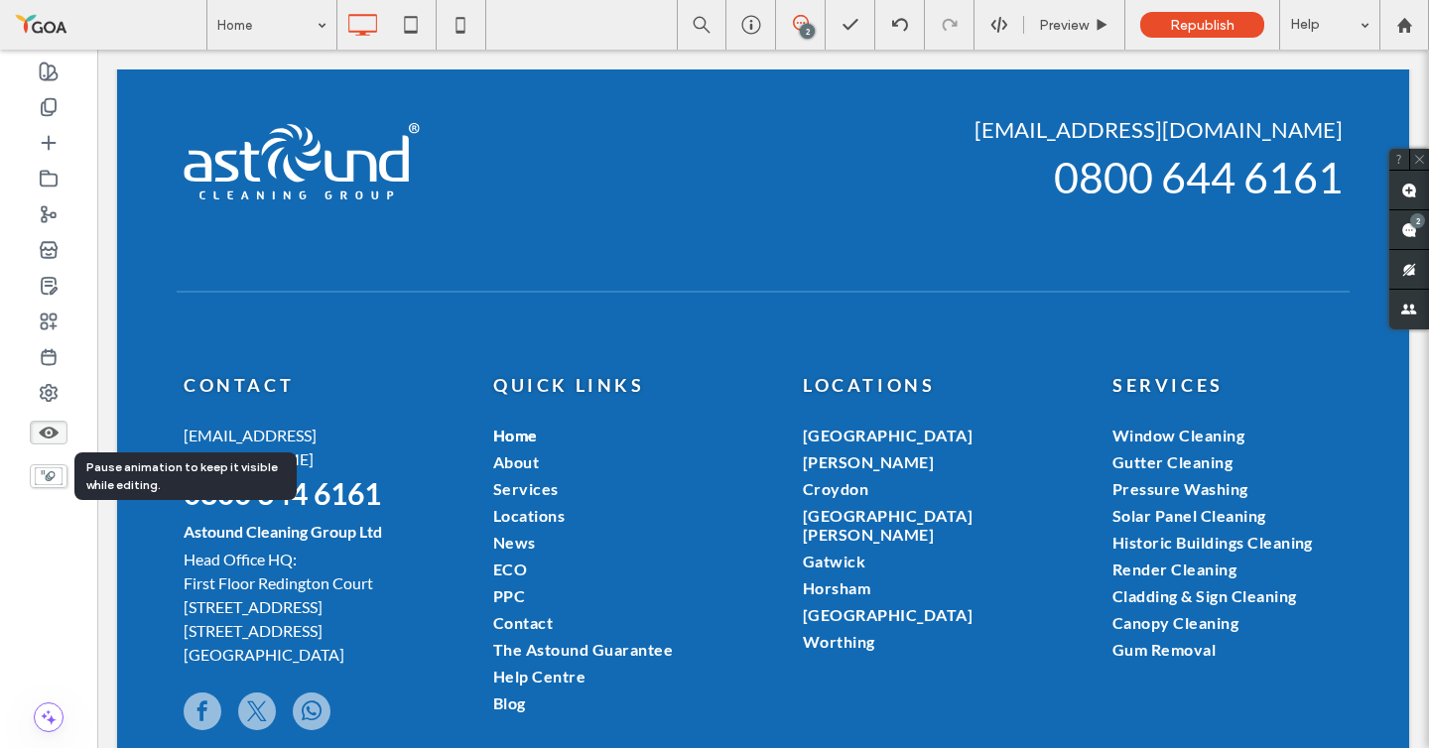
click at [55, 477] on use at bounding box center [49, 476] width 28 height 18
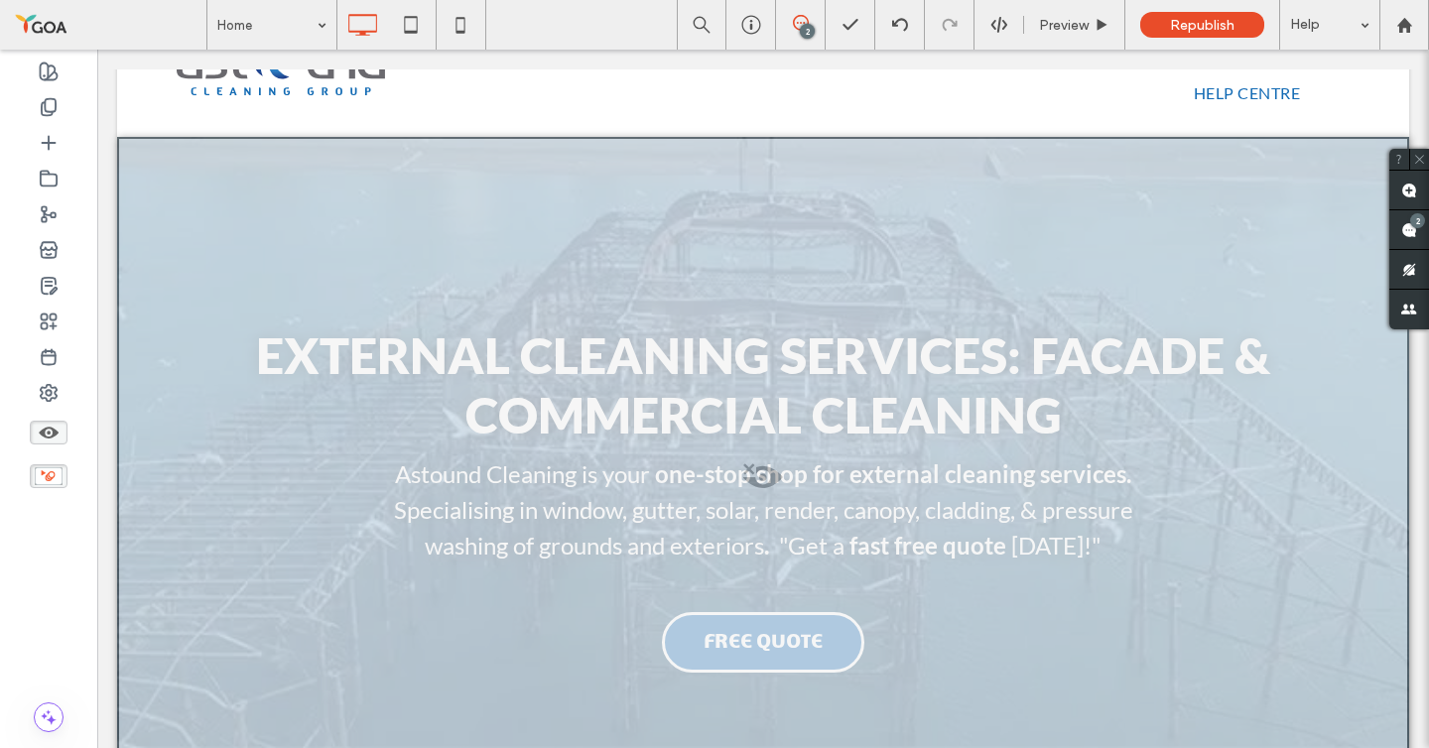
scroll to position [0, 0]
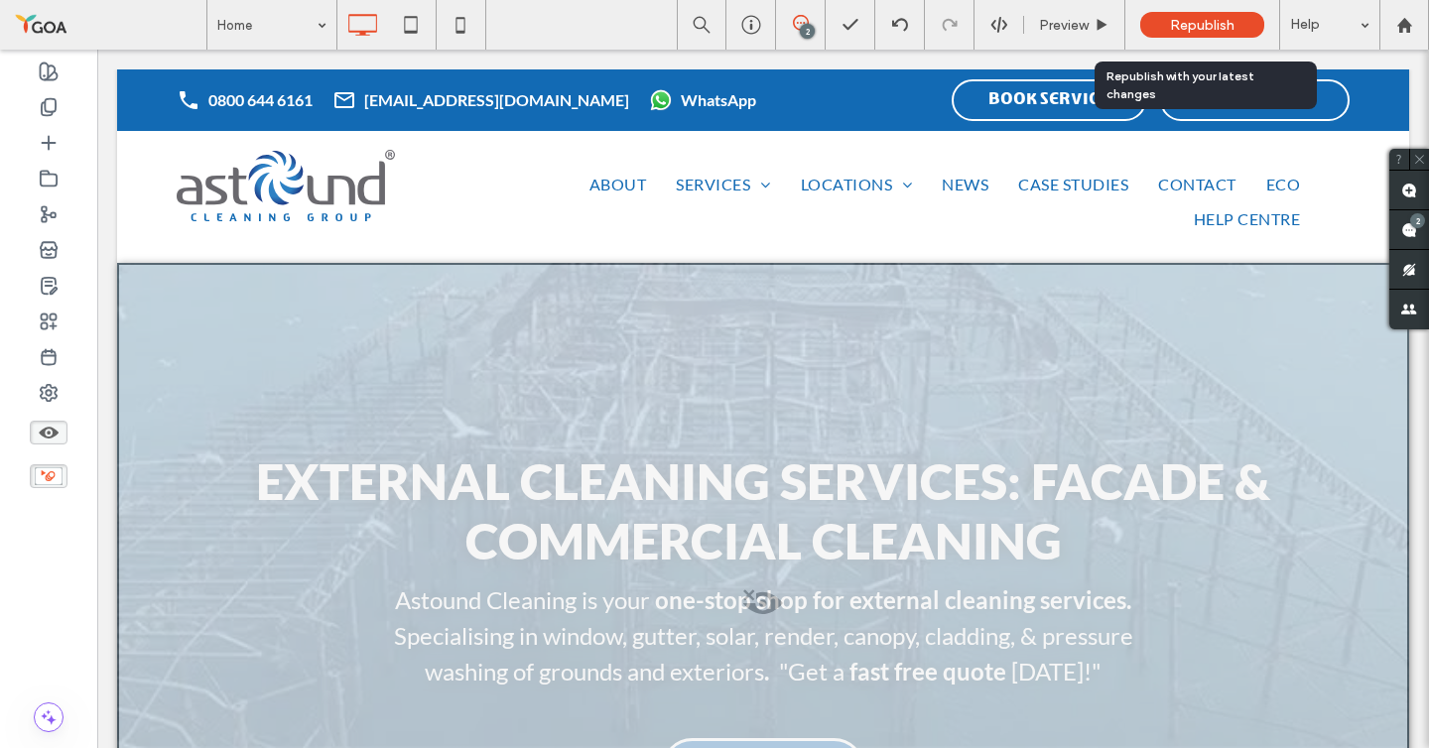
click at [1175, 19] on span "Republish" at bounding box center [1202, 25] width 65 height 17
